Goal: Information Seeking & Learning: Learn about a topic

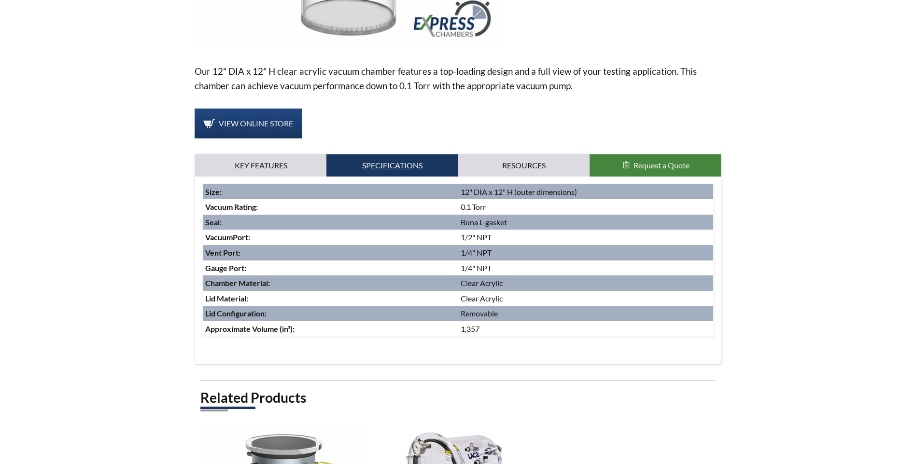
scroll to position [322, 0]
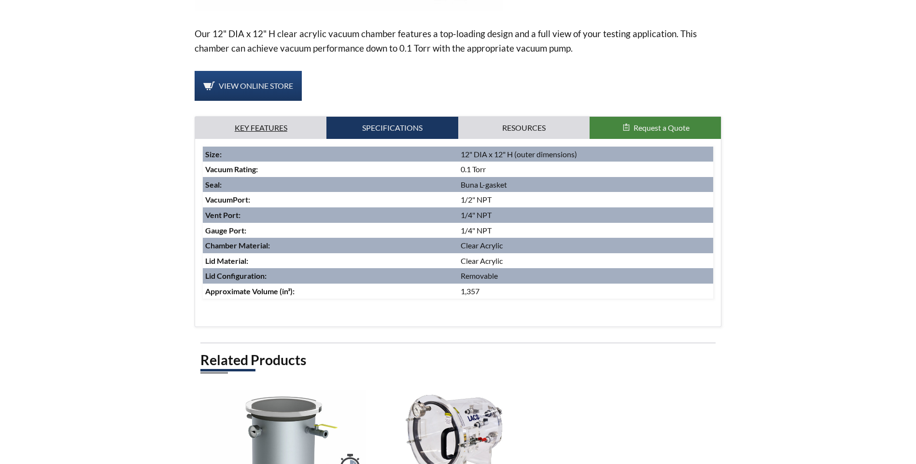
click at [269, 117] on link "Key Features" at bounding box center [260, 128] width 131 height 22
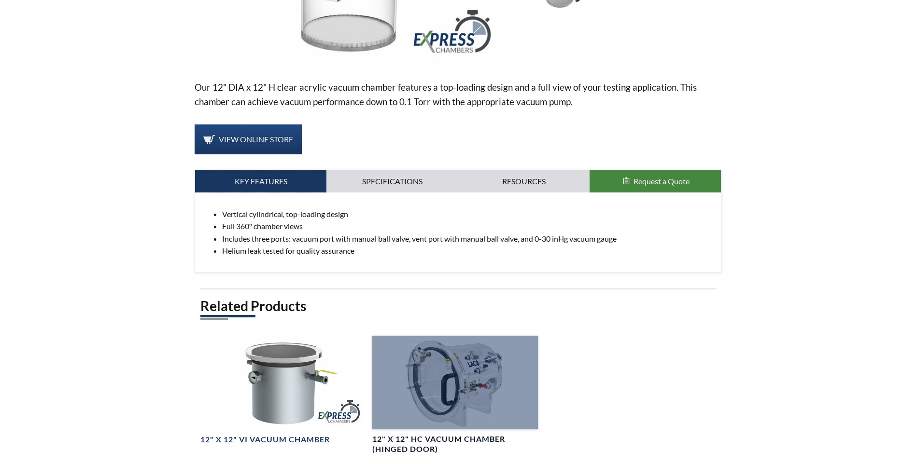
scroll to position [241, 0]
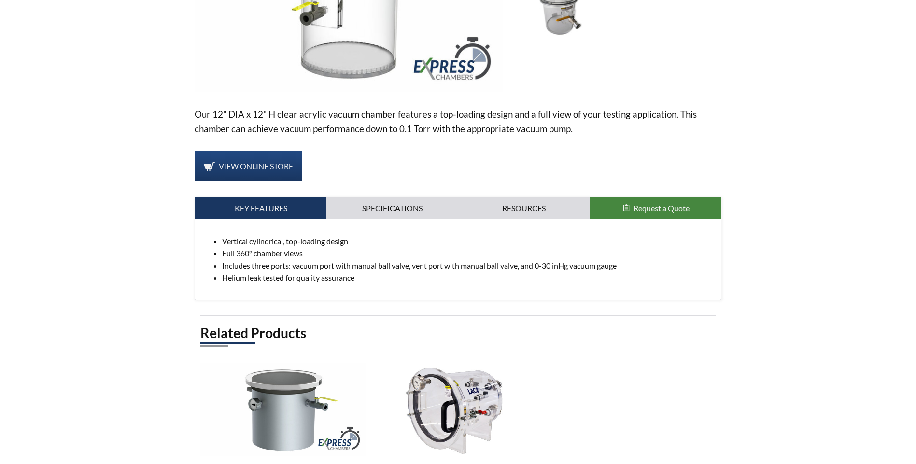
click at [414, 197] on link "Specifications" at bounding box center [391, 208] width 131 height 22
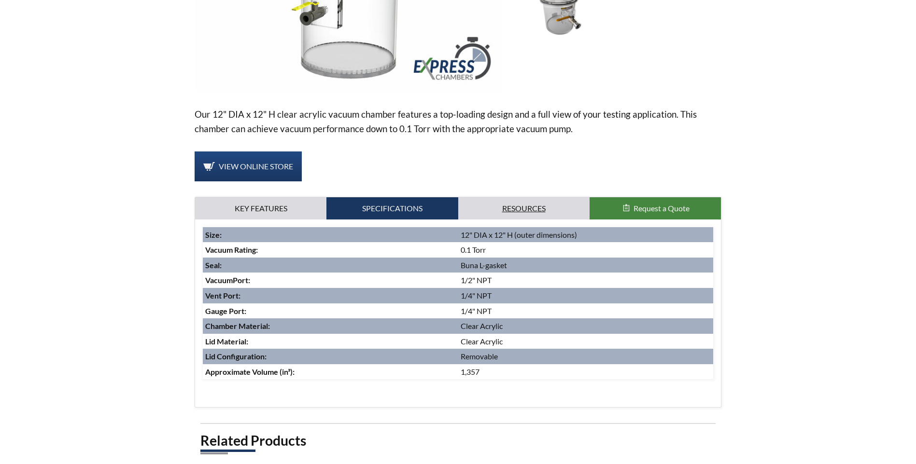
click at [494, 204] on link "Resources" at bounding box center [523, 208] width 131 height 22
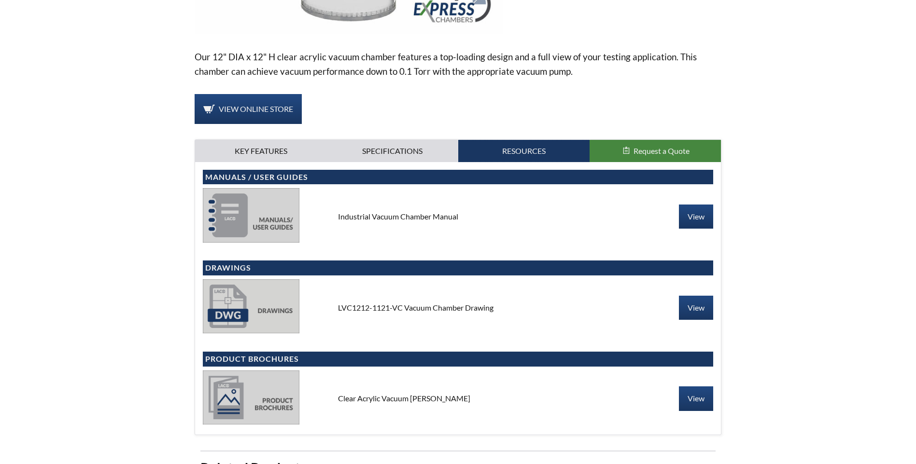
scroll to position [322, 0]
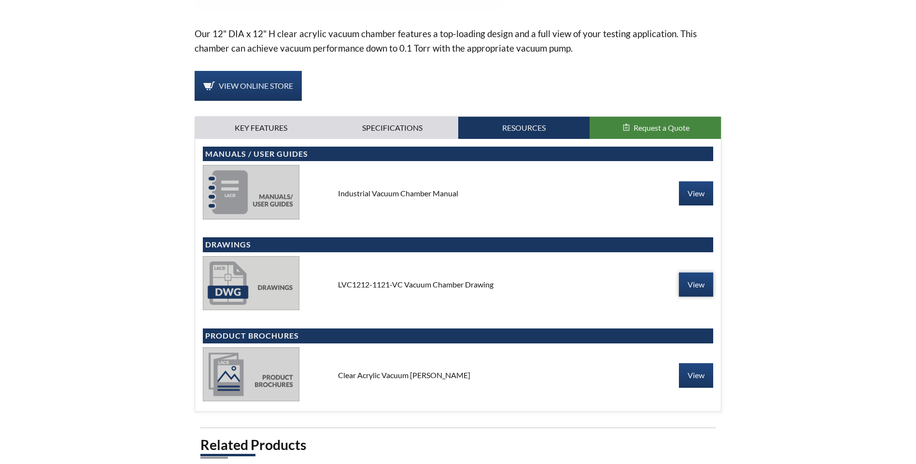
click at [697, 273] on link "View" at bounding box center [696, 285] width 34 height 24
click at [681, 364] on link "View" at bounding box center [696, 376] width 34 height 24
click at [399, 117] on link "Specifications" at bounding box center [391, 128] width 131 height 22
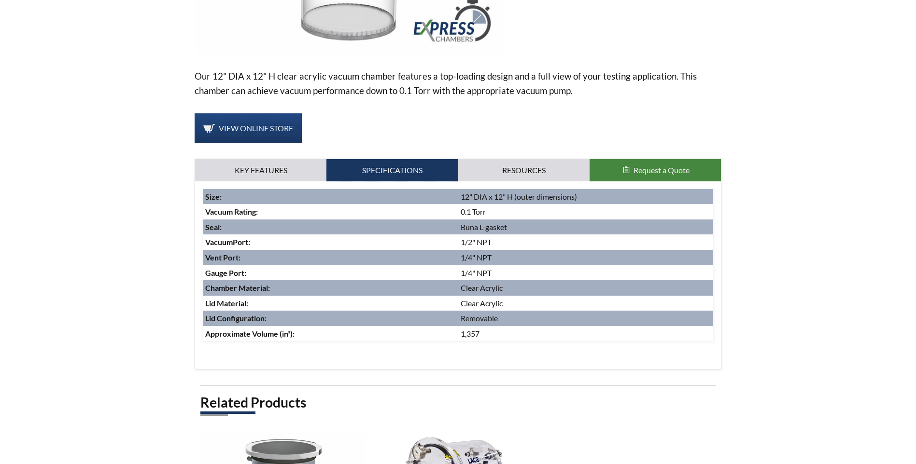
scroll to position [241, 0]
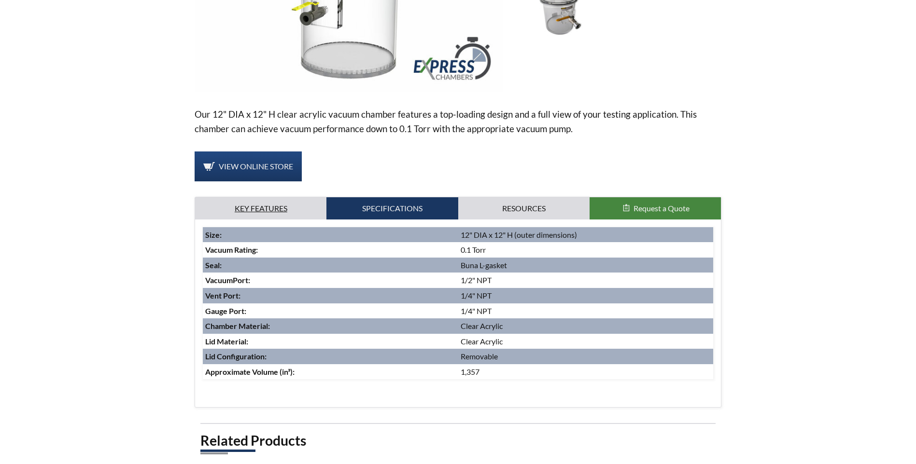
click at [288, 197] on link "Key Features" at bounding box center [260, 208] width 131 height 22
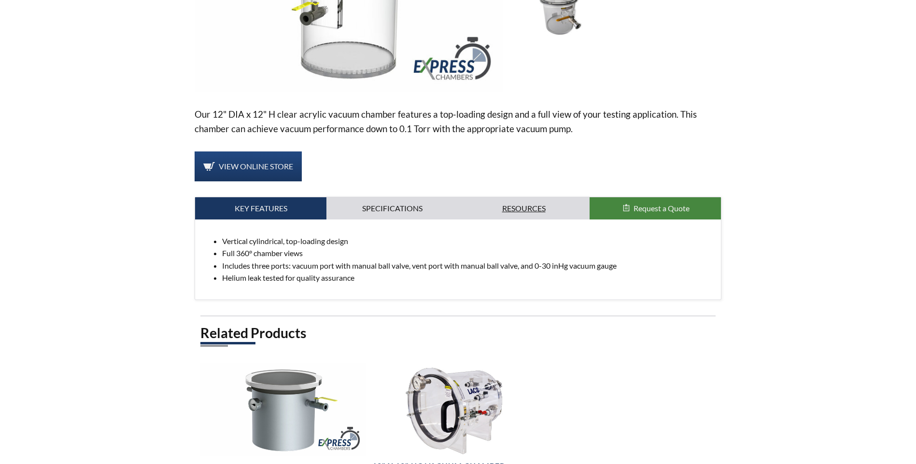
click at [563, 197] on link "Resources" at bounding box center [523, 208] width 131 height 22
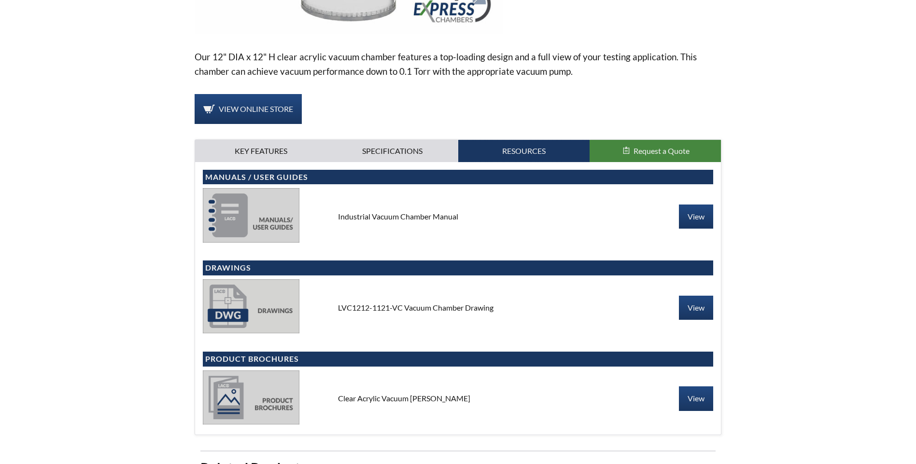
scroll to position [322, 0]
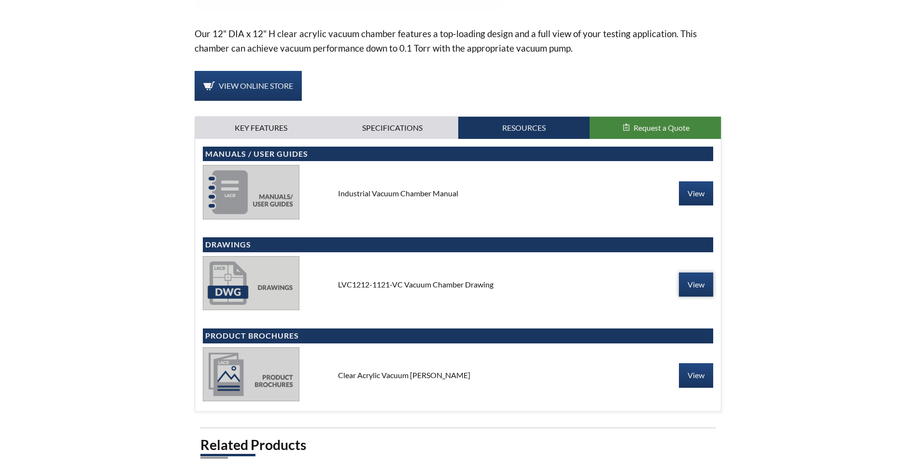
click at [685, 273] on link "View" at bounding box center [696, 285] width 34 height 24
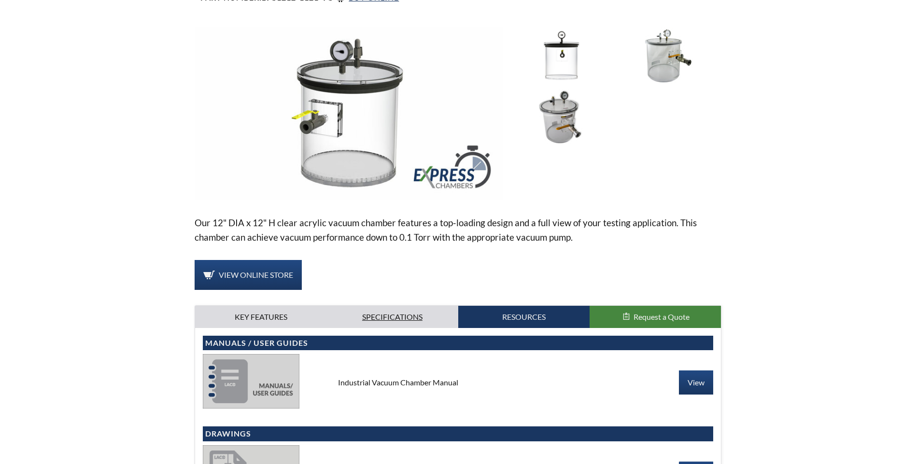
scroll to position [0, 0]
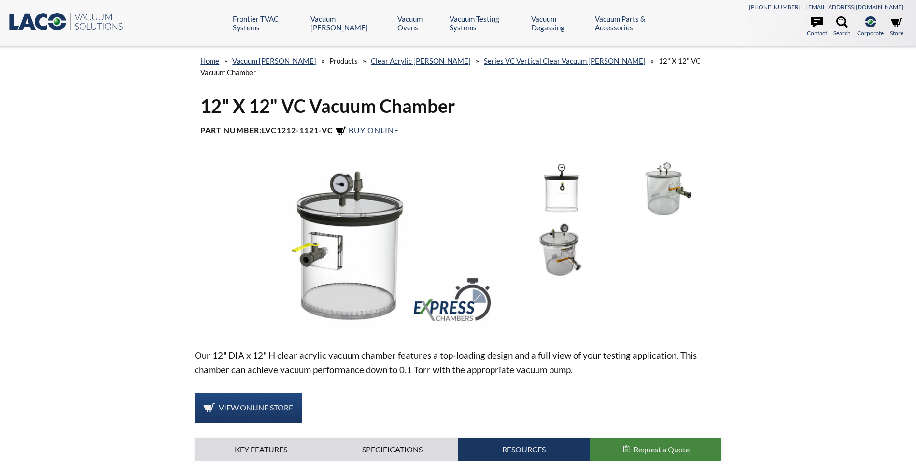
click at [563, 238] on img at bounding box center [561, 250] width 100 height 56
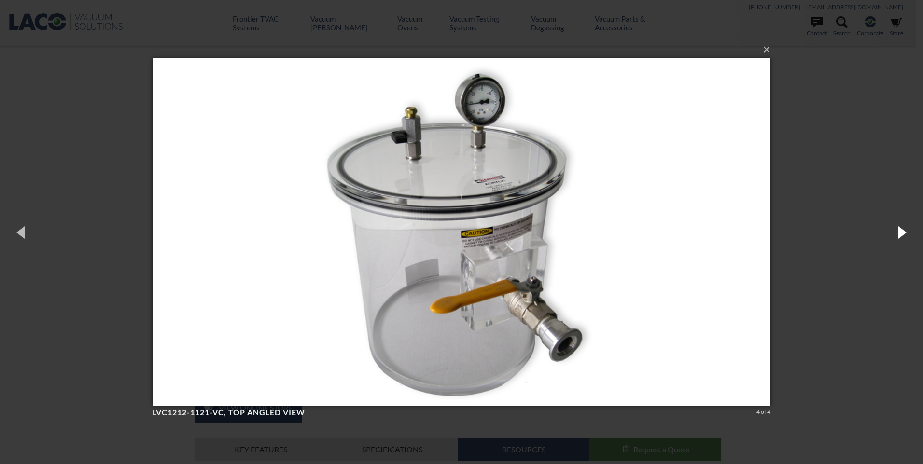
click at [895, 233] on button "button" at bounding box center [901, 232] width 43 height 53
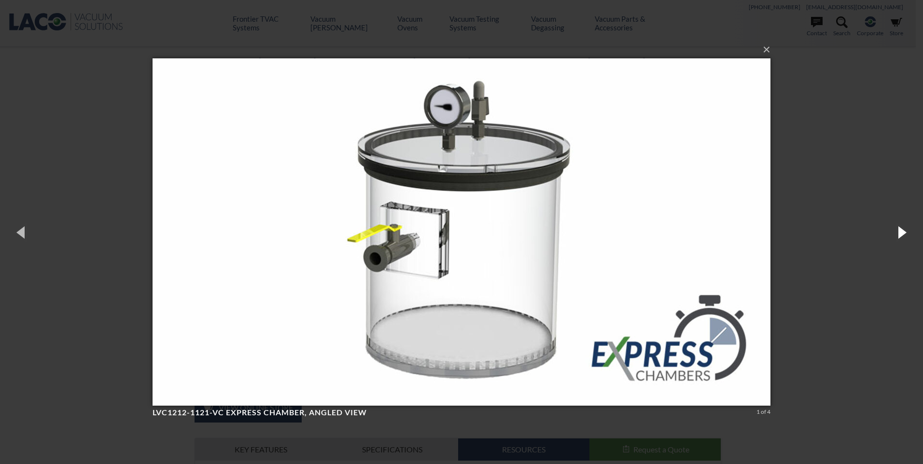
click at [895, 233] on button "button" at bounding box center [901, 232] width 43 height 53
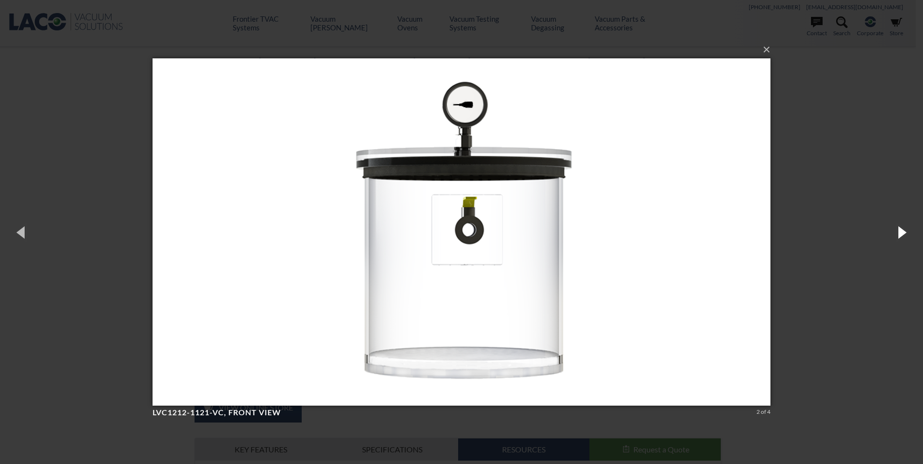
click at [895, 233] on button "button" at bounding box center [901, 232] width 43 height 53
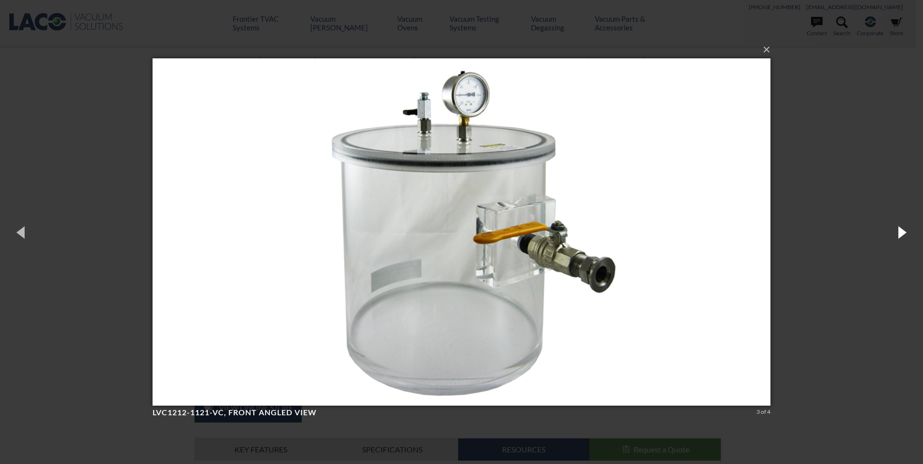
click at [895, 233] on button "button" at bounding box center [901, 232] width 43 height 53
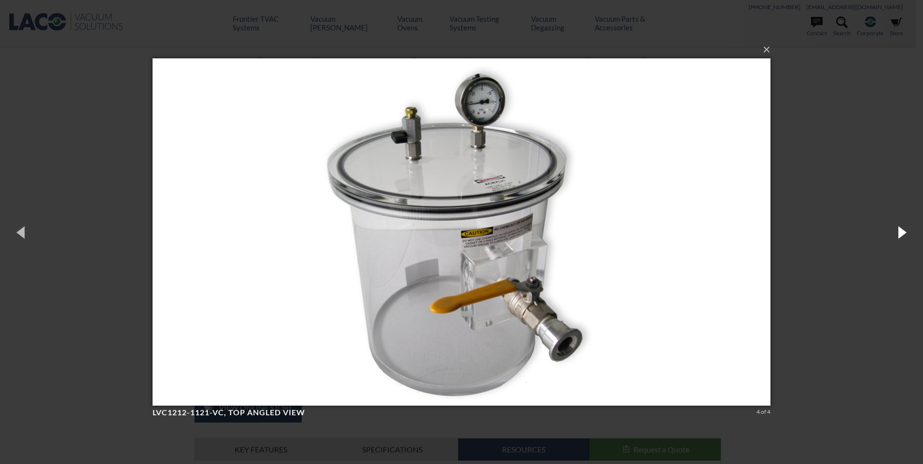
click at [892, 234] on button "button" at bounding box center [901, 232] width 43 height 53
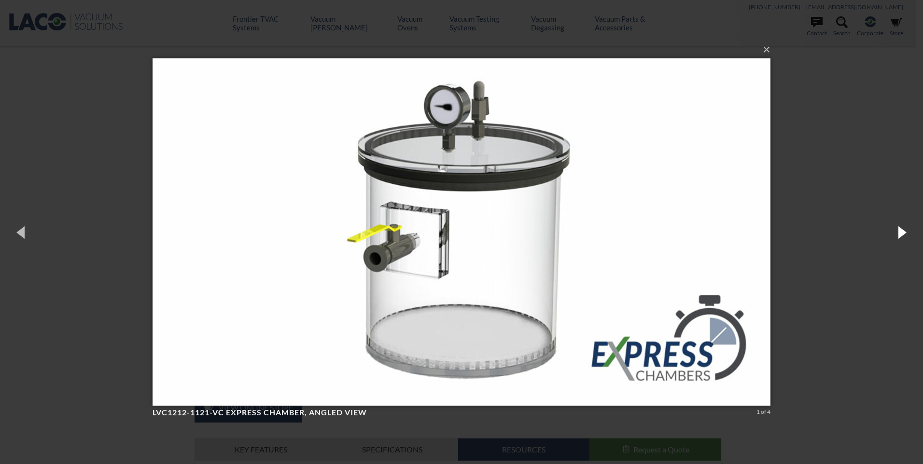
click at [892, 234] on button "button" at bounding box center [901, 232] width 43 height 53
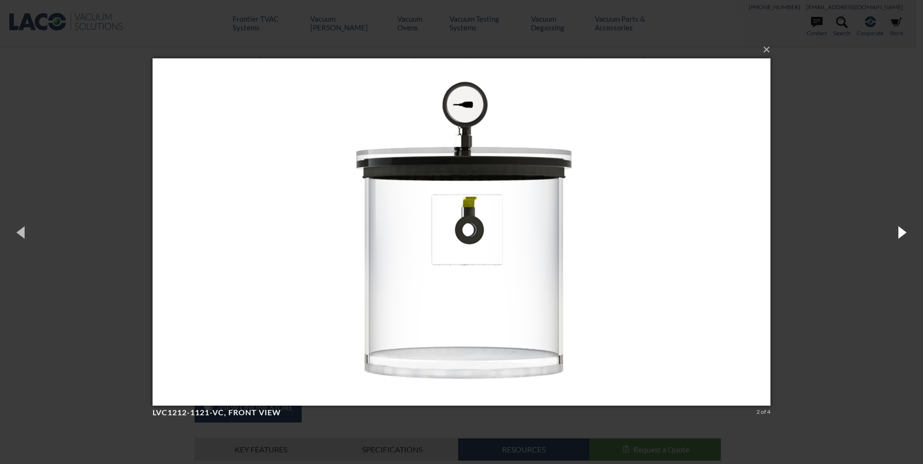
click at [892, 234] on button "button" at bounding box center [901, 232] width 43 height 53
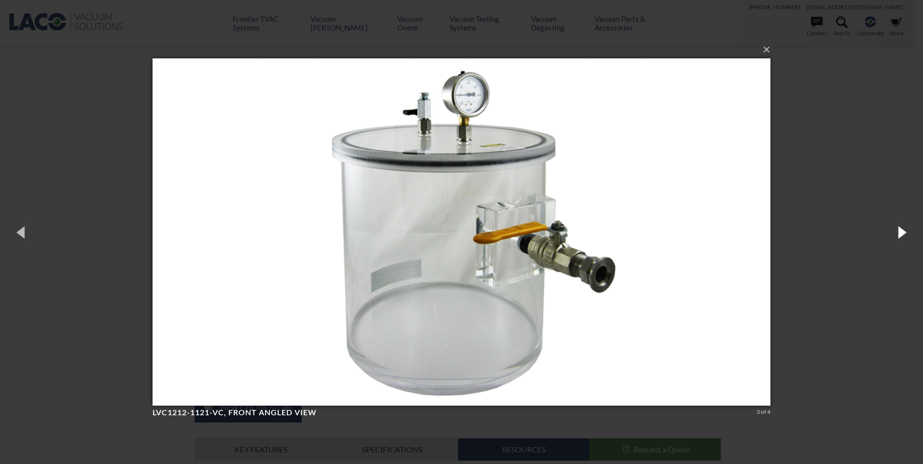
click at [902, 235] on button "button" at bounding box center [901, 232] width 43 height 53
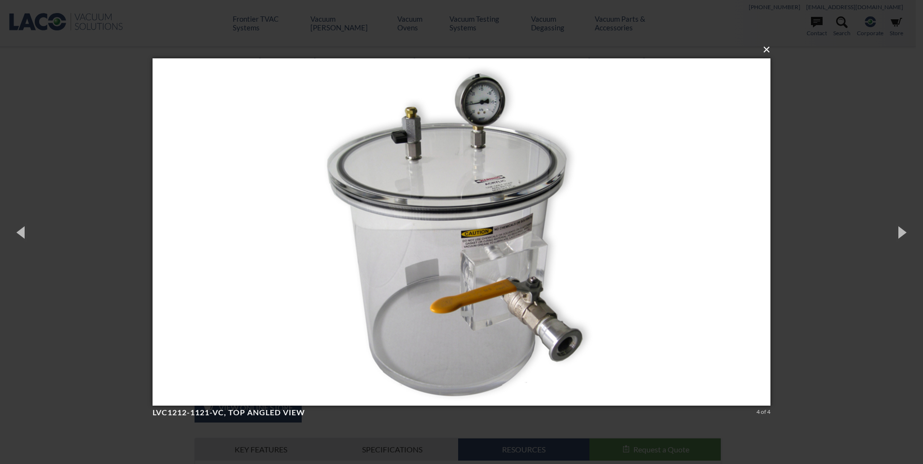
click at [765, 49] on button "×" at bounding box center [464, 49] width 618 height 21
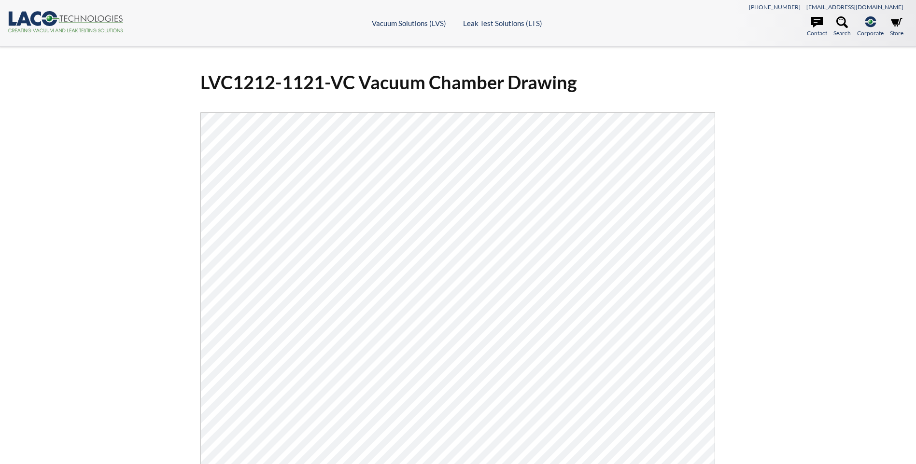
select select "Language Translate Widget"
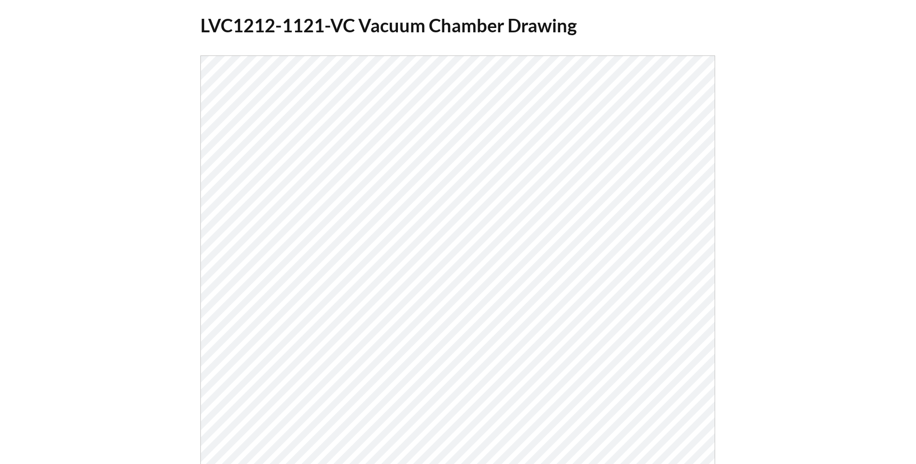
scroll to position [81, 0]
